Goal: Task Accomplishment & Management: Manage account settings

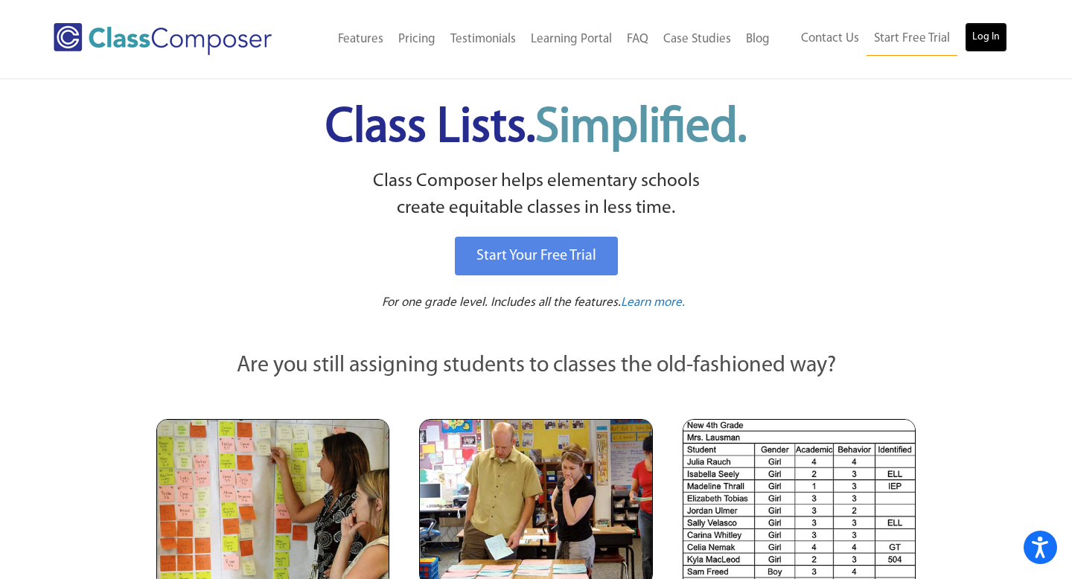
click at [1000, 39] on link "Log In" at bounding box center [986, 37] width 42 height 30
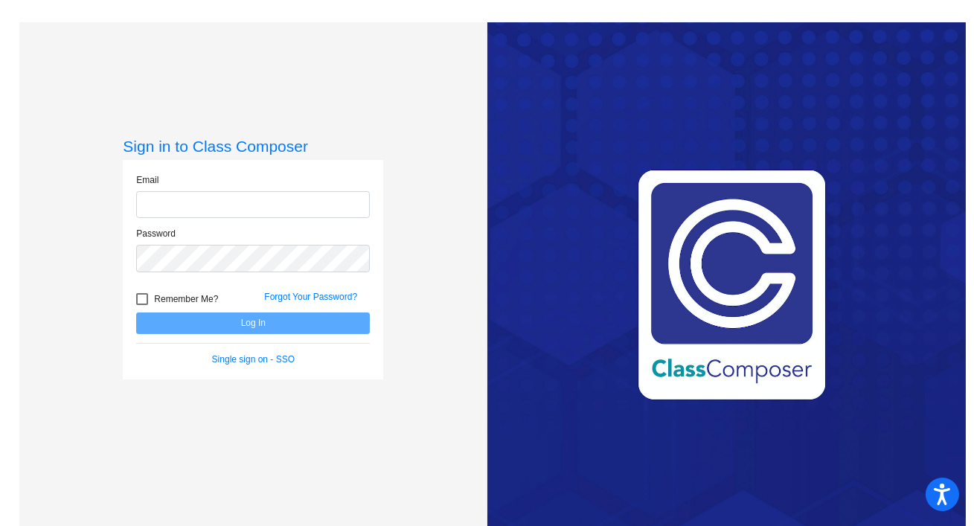
type input "[EMAIL_ADDRESS][DOMAIN_NAME]"
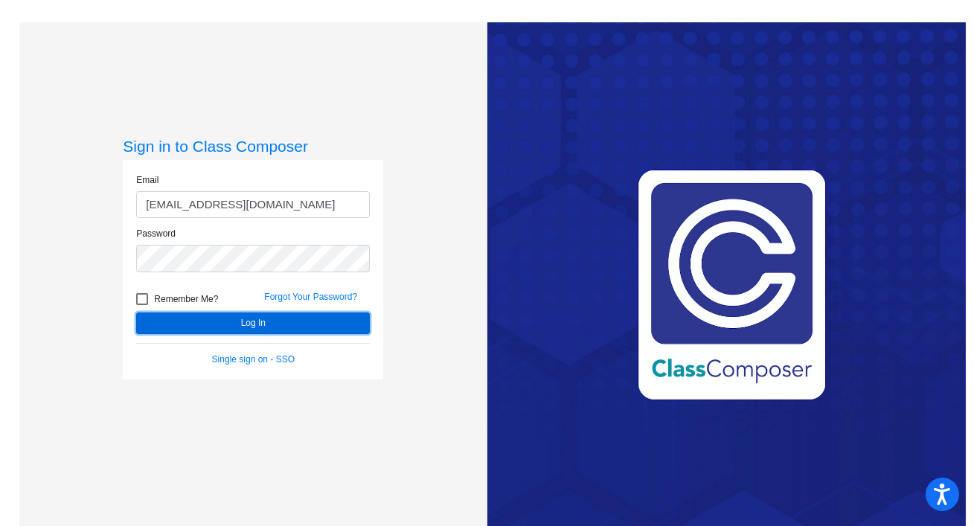
click at [208, 321] on button "Log In" at bounding box center [253, 324] width 234 height 22
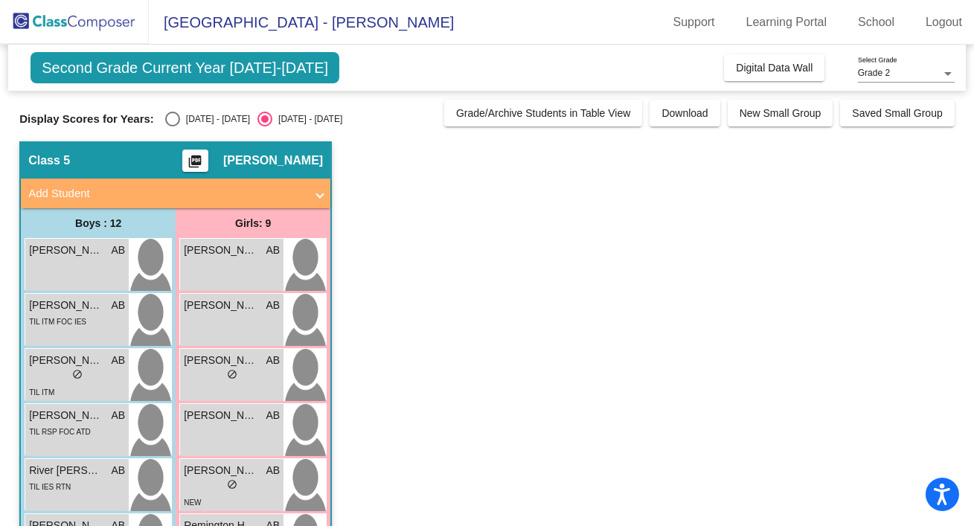
click at [167, 121] on div "Select an option" at bounding box center [172, 119] width 15 height 15
click at [172, 127] on input "[DATE] - [DATE]" at bounding box center [172, 127] width 1 height 1
radio input "true"
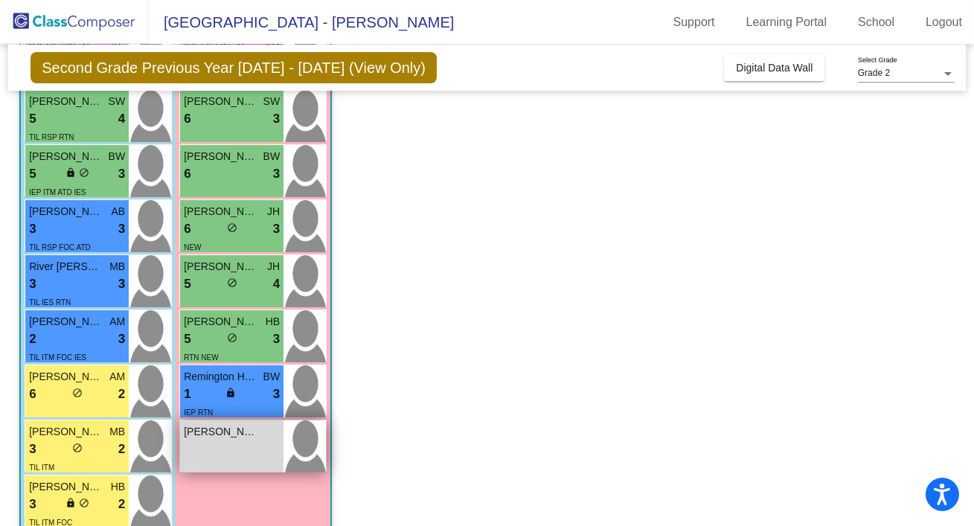
scroll to position [257, 0]
